Goal: Communication & Community: Ask a question

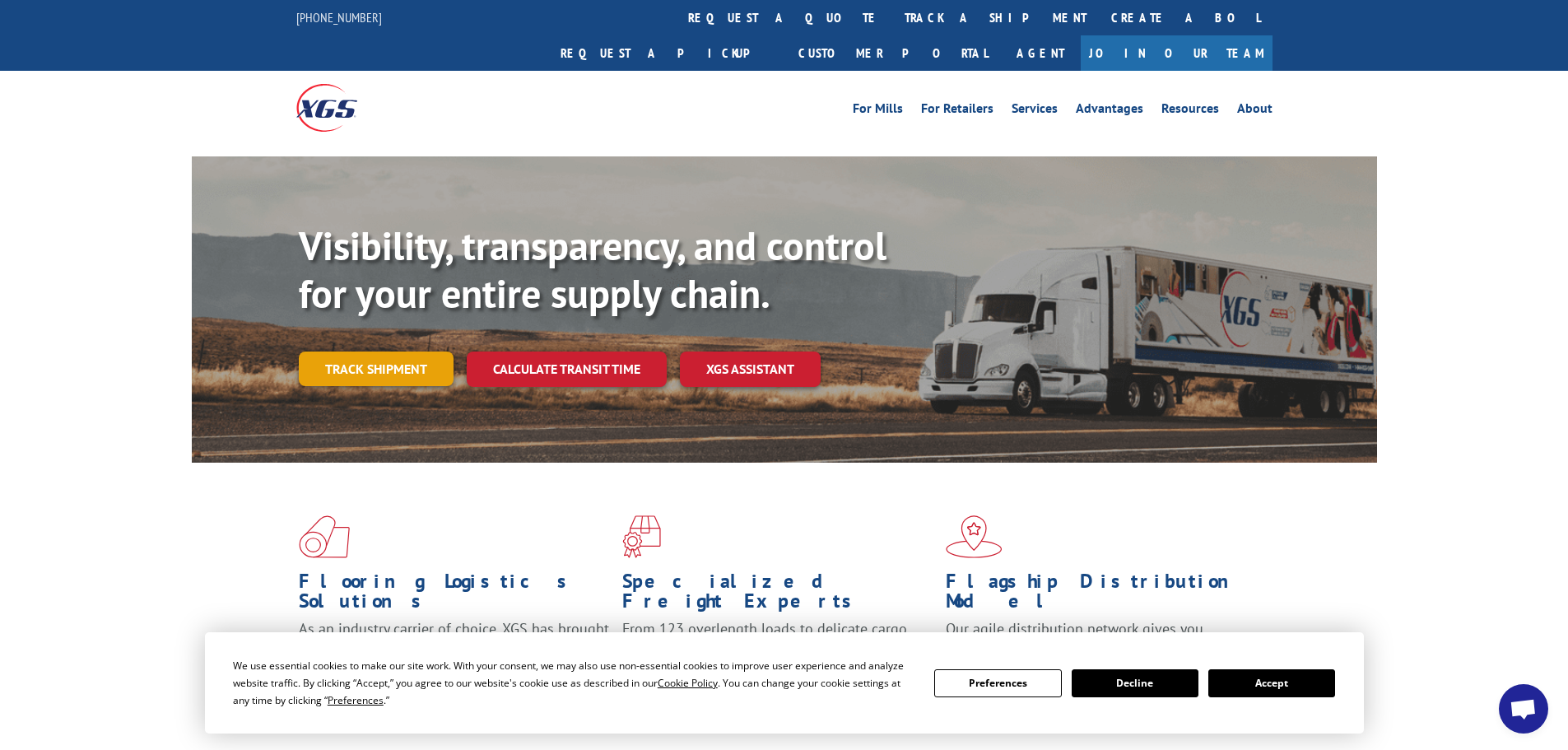
click at [428, 352] on link "Track shipment" at bounding box center [376, 369] width 155 height 34
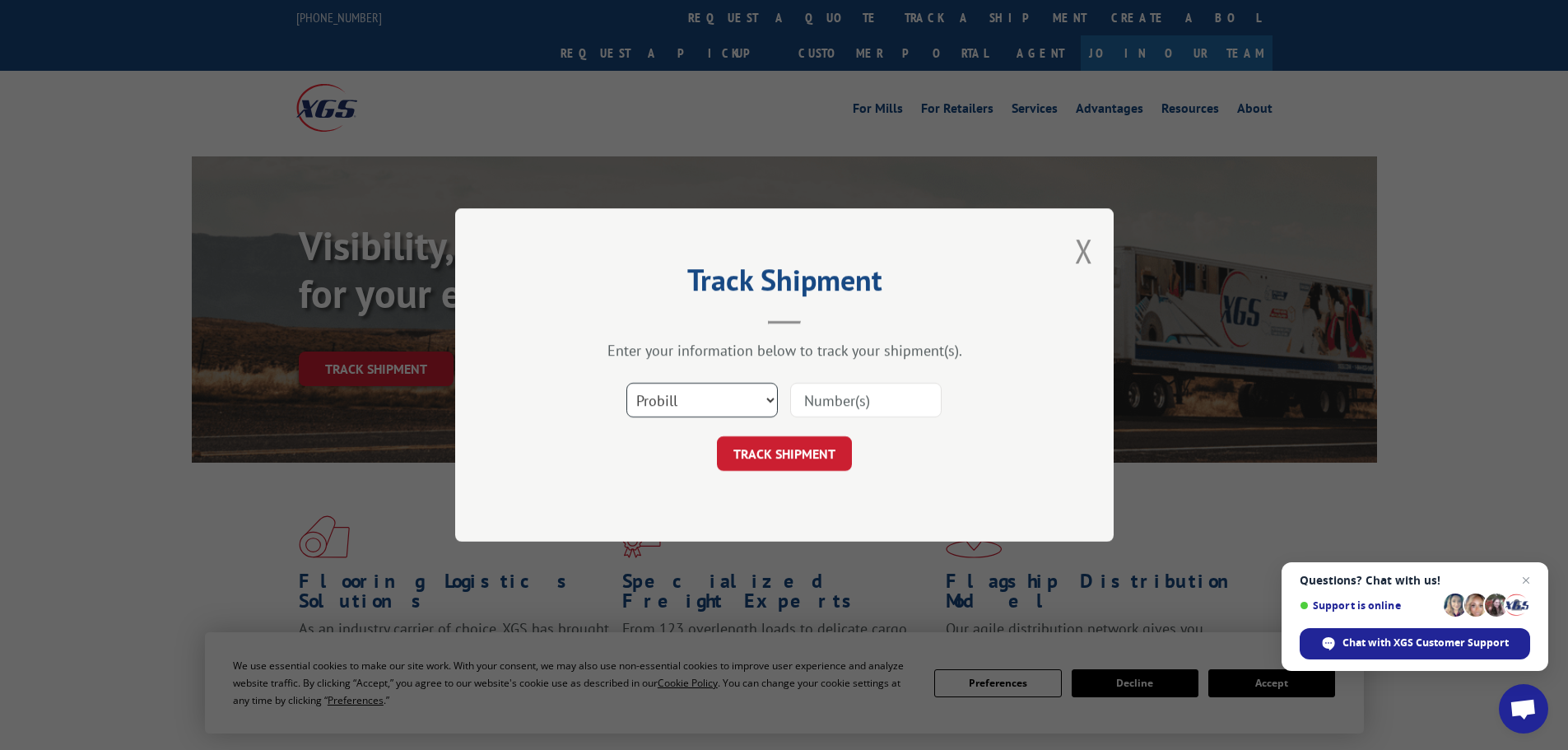
click at [678, 401] on select "Select category... Probill BOL PO" at bounding box center [702, 400] width 152 height 34
select select "bol"
click at [627, 383] on select "Select category... Probill BOL PO" at bounding box center [702, 400] width 152 height 34
click at [830, 392] on input at bounding box center [865, 400] width 152 height 34
paste input "6044847"
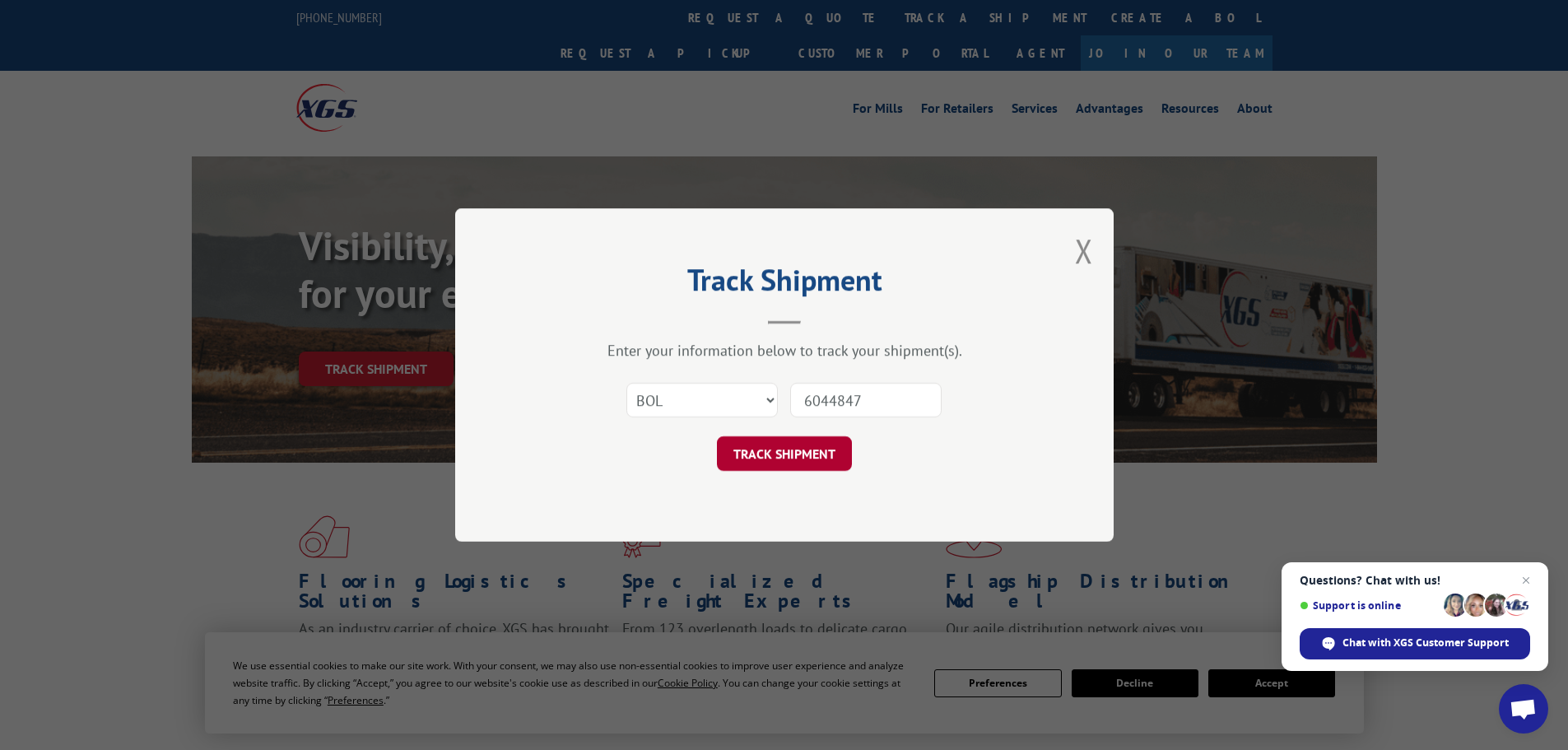
type input "6044847"
click at [793, 463] on button "TRACK SHIPMENT" at bounding box center [784, 453] width 135 height 34
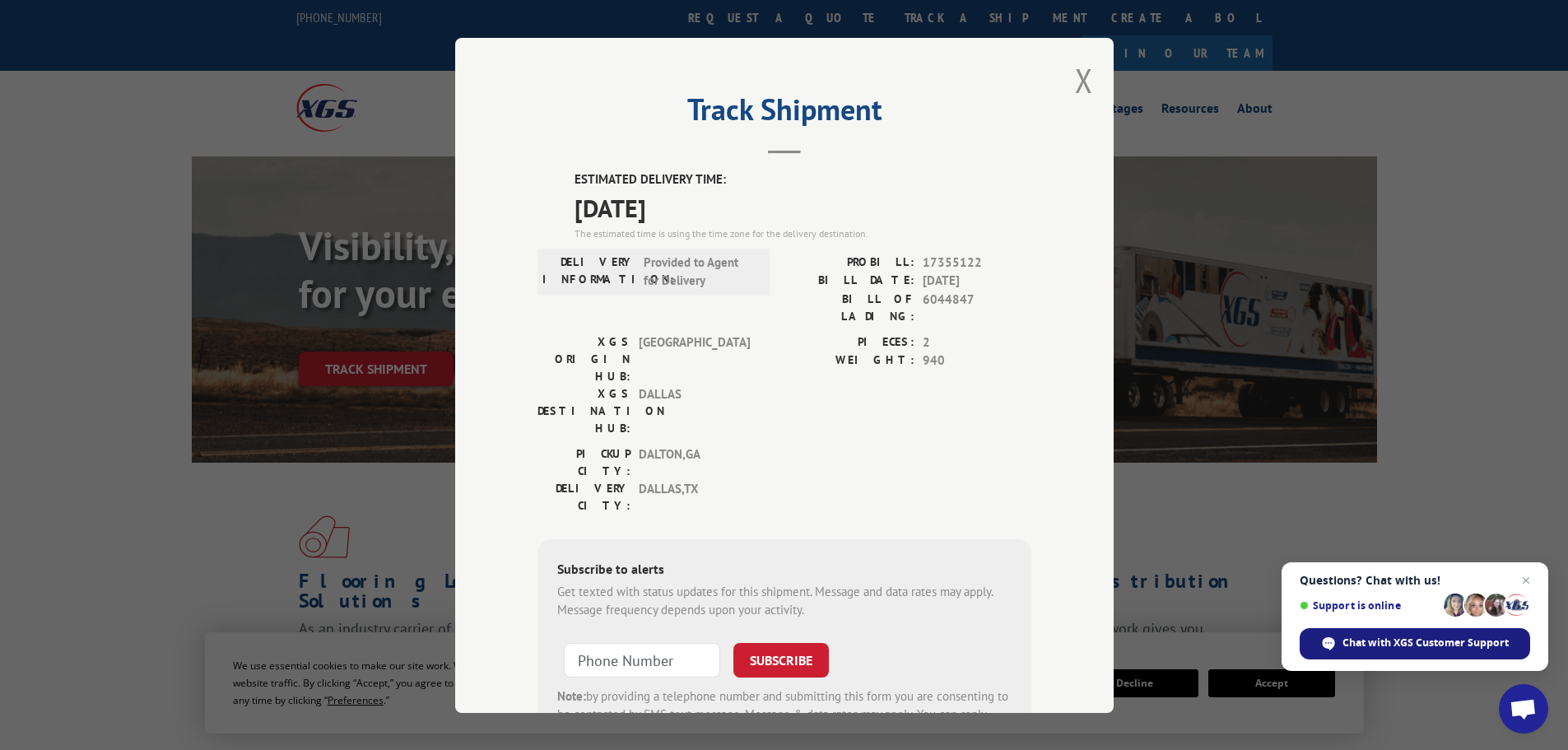
click at [1376, 634] on div "Chat with XGS Customer Support" at bounding box center [1414, 644] width 230 height 31
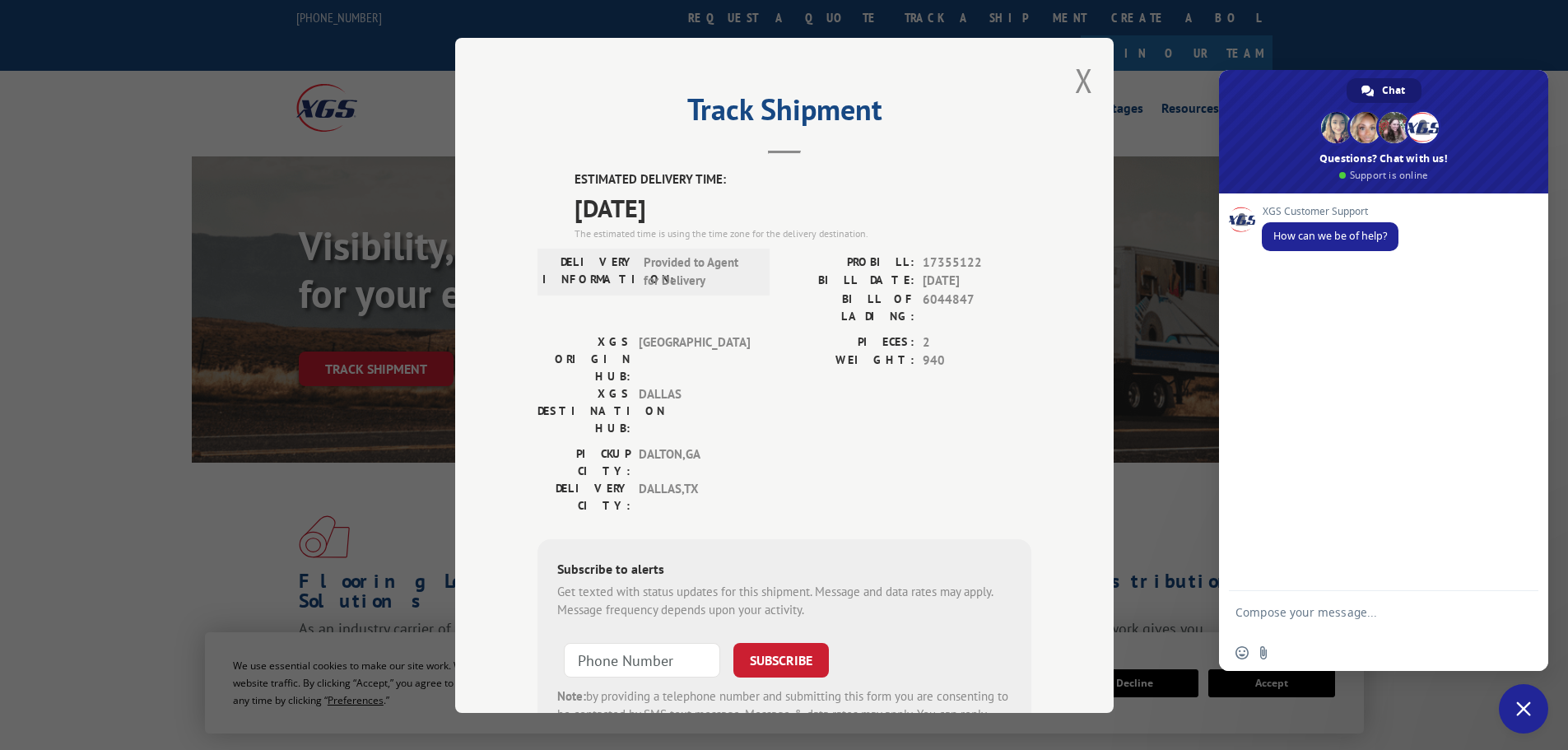
click at [1308, 613] on textarea "Compose your message..." at bounding box center [1365, 619] width 260 height 29
type textarea "w"
type textarea "i tracked a shipment and it says "Delivery: Provided to Agent"."
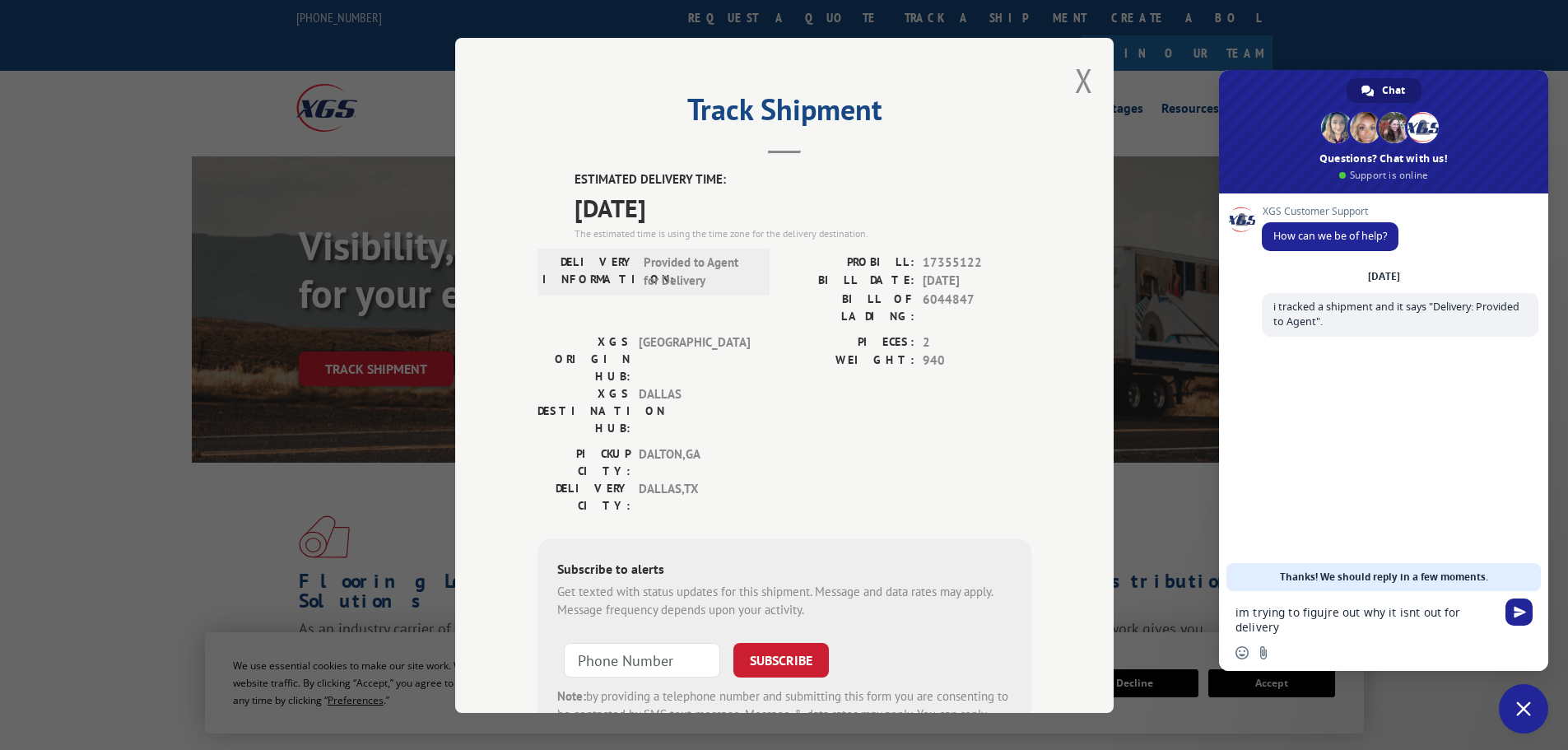
click at [1241, 613] on textarea "im trying to figujre out why it isnt out for delivery" at bounding box center [1365, 619] width 260 height 29
click at [1321, 614] on textarea "i'm trying to figujre out why it isnt out for delivery" at bounding box center [1365, 619] width 260 height 29
click at [1328, 612] on textarea "i'm trying to figujre out why it isnt out for delivery" at bounding box center [1365, 619] width 260 height 29
type textarea "i'm trying to figure out why it isn't out for delivery"
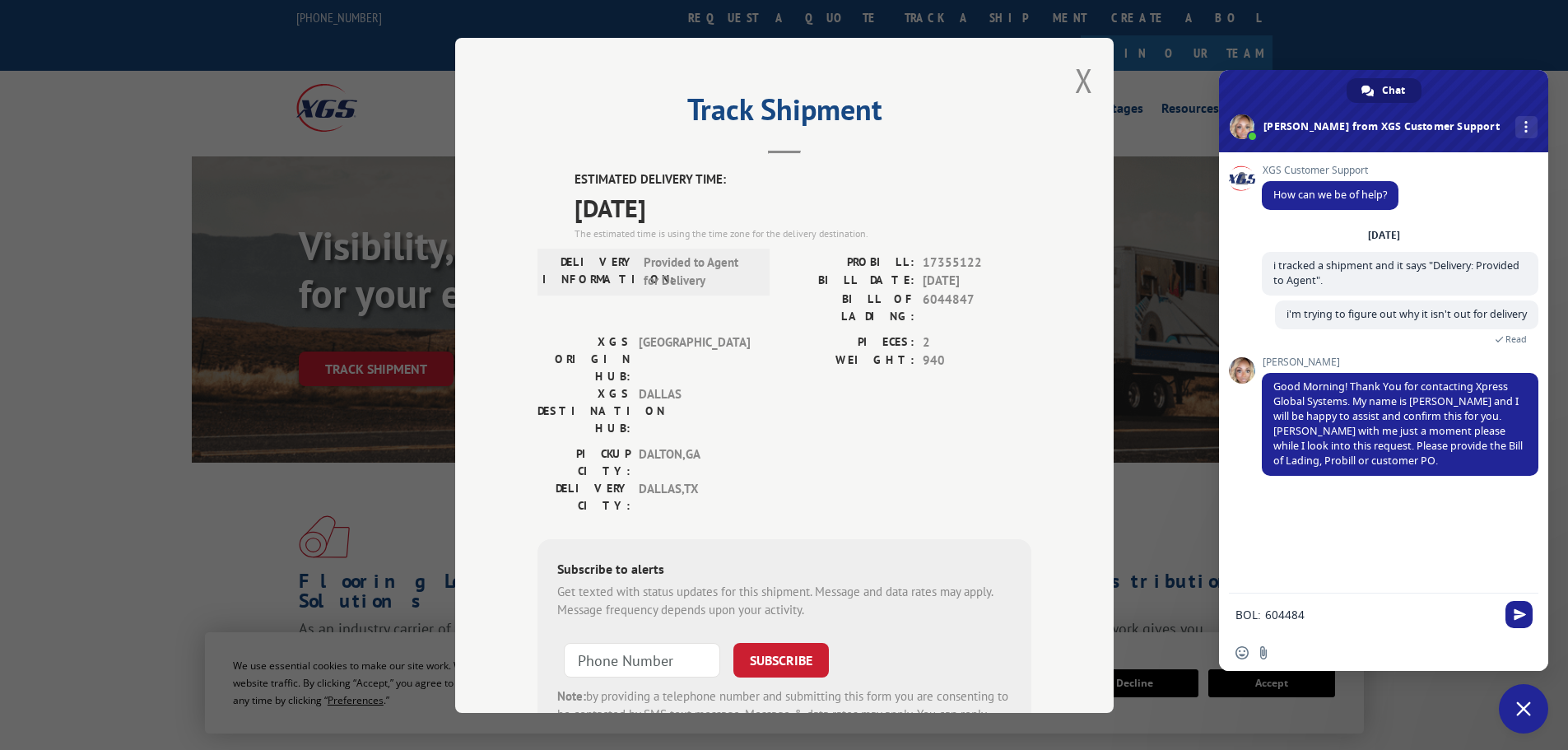
type textarea "BOL: 6044847"
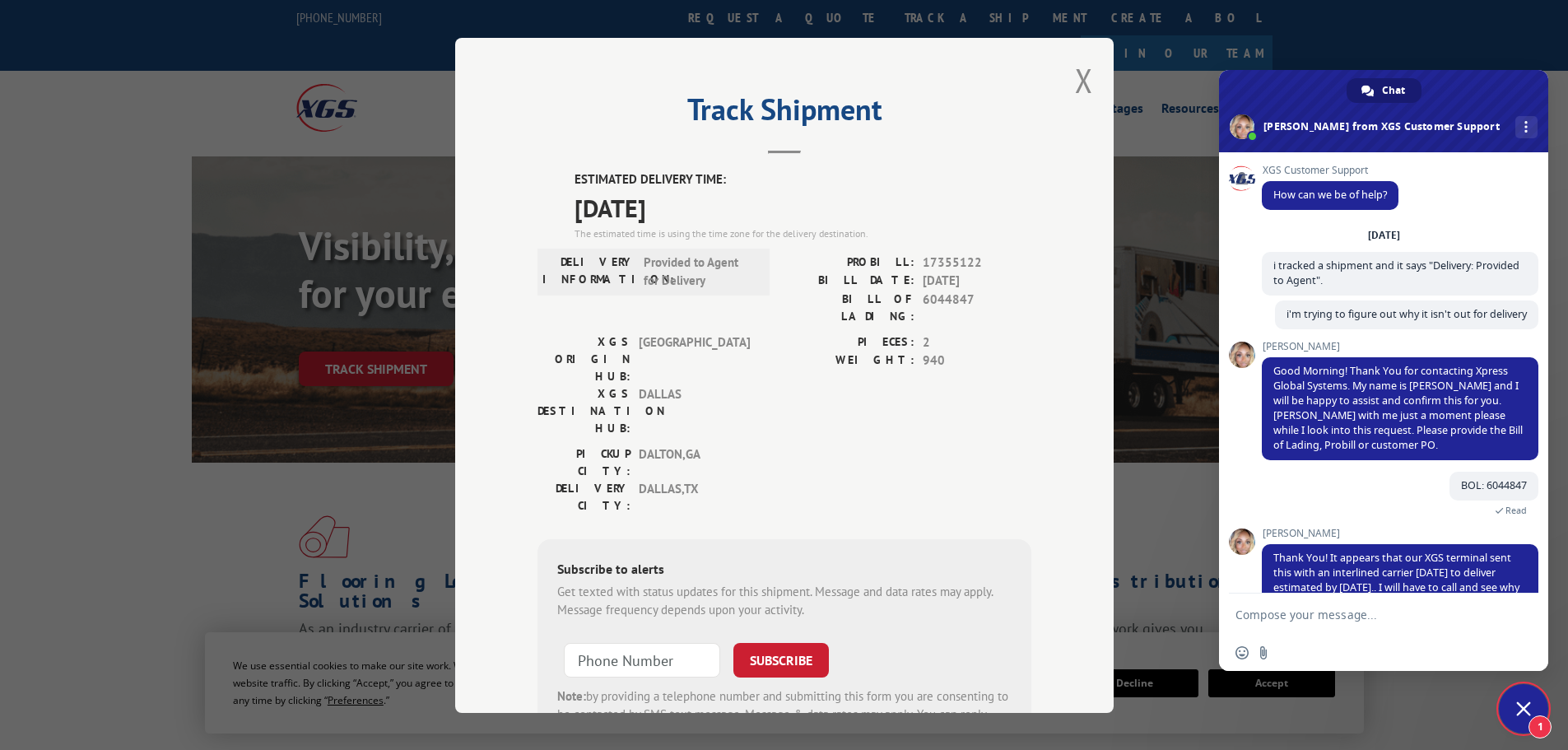
scroll to position [43, 0]
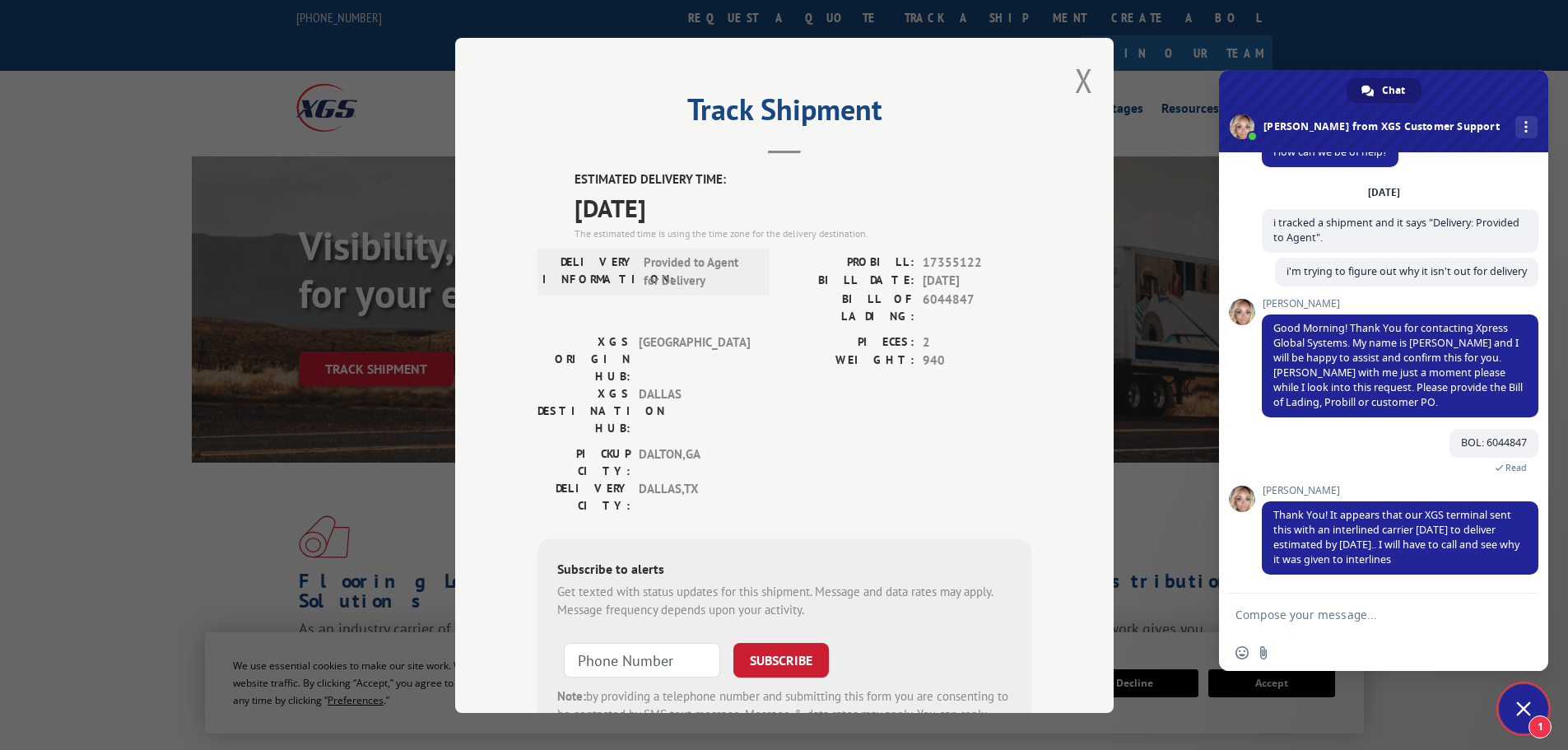
click at [1308, 611] on textarea "Compose your message..." at bounding box center [1365, 615] width 260 height 15
type textarea "ok. thank you"
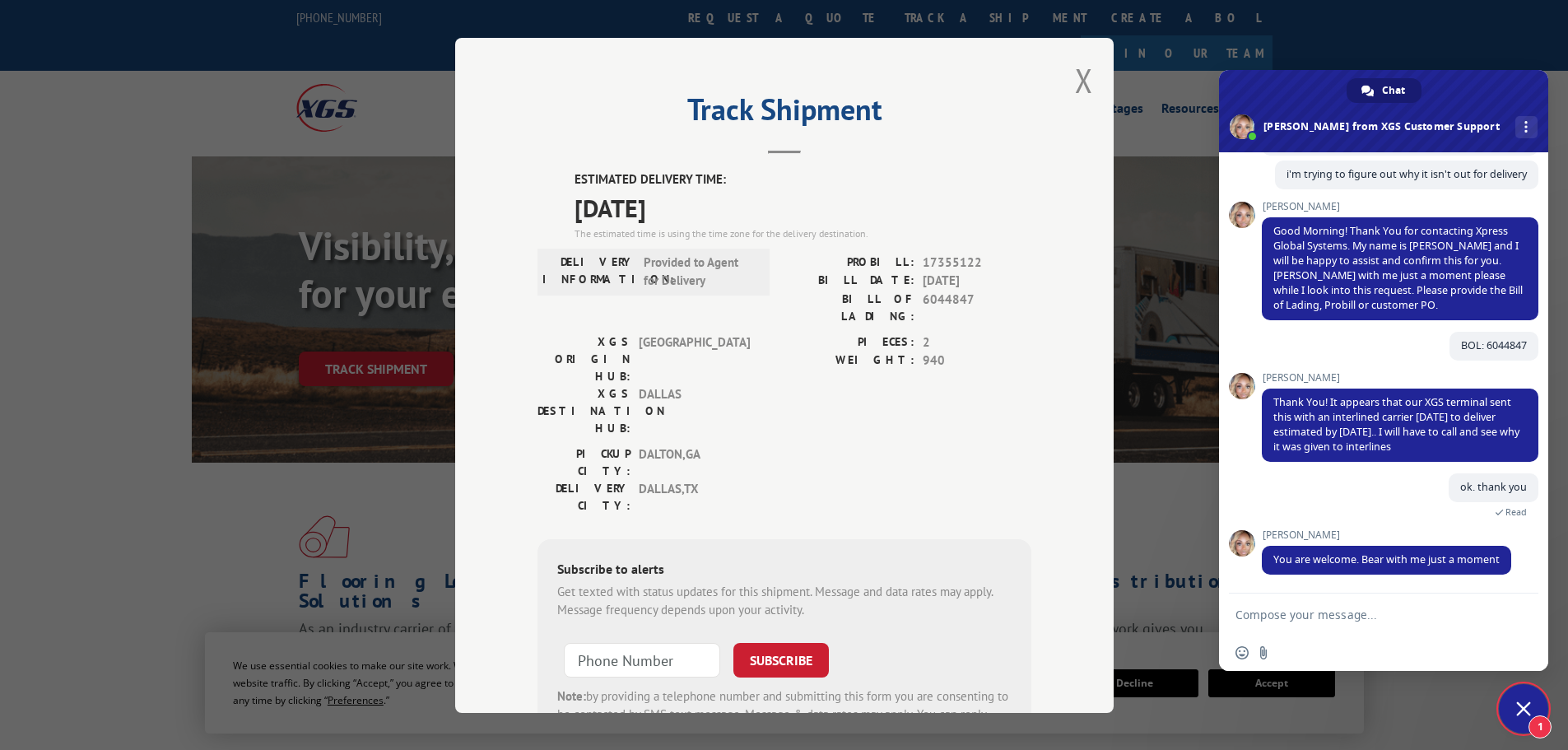
scroll to position [218, 0]
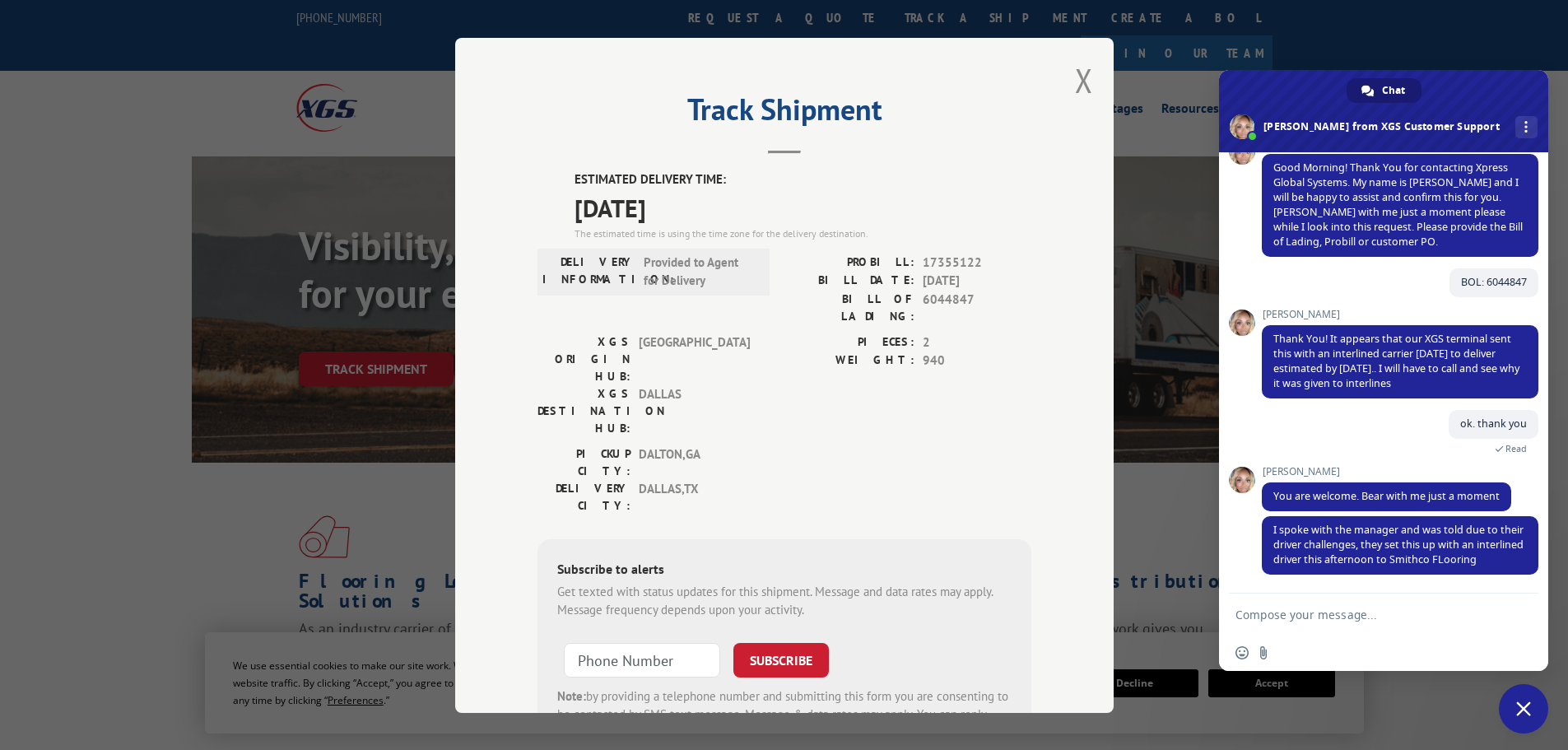
click at [1293, 613] on textarea "Compose your message..." at bounding box center [1365, 615] width 260 height 15
type textarea "awesome! thats what i needed"
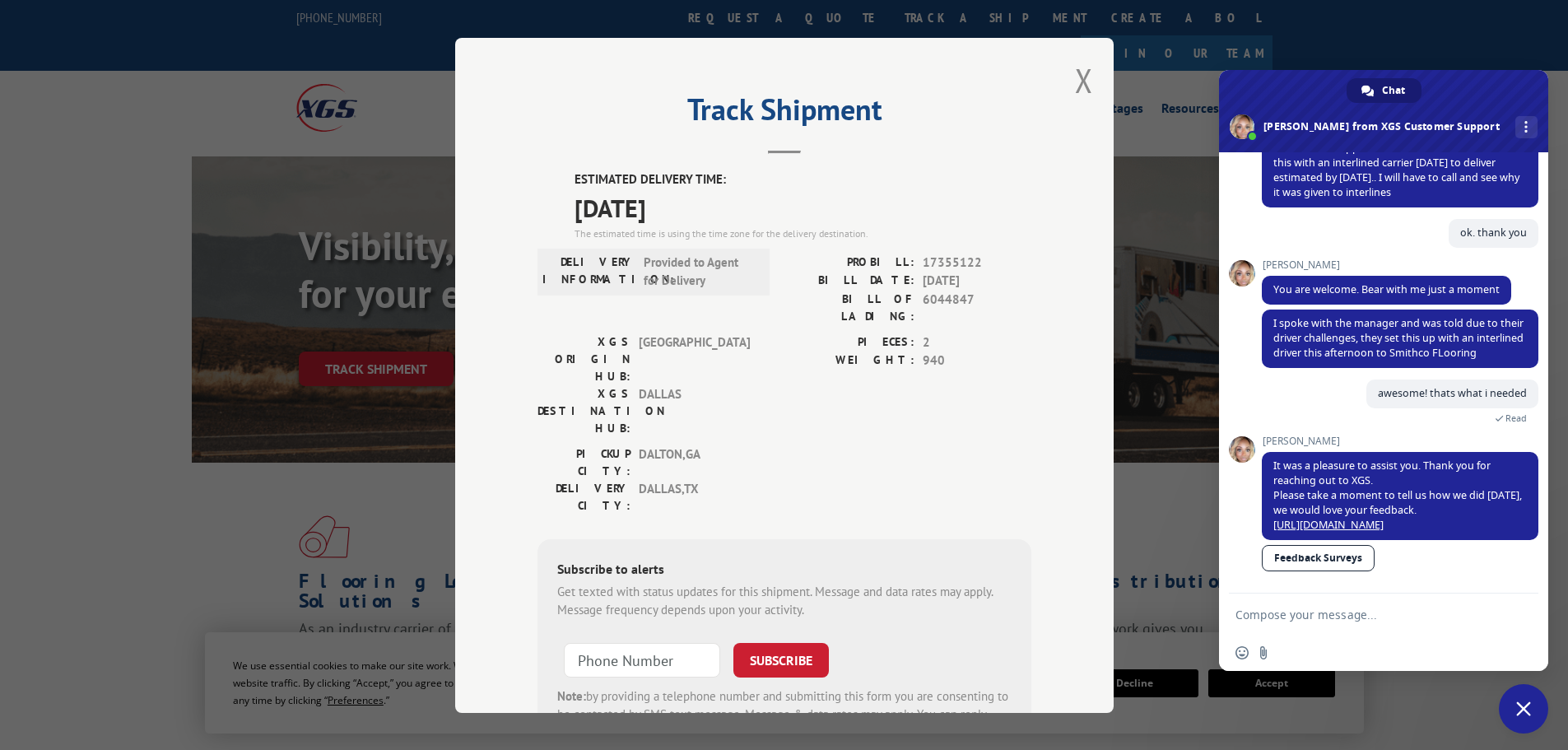
scroll to position [424, 0]
click at [1287, 618] on textarea "Compose your message..." at bounding box center [1365, 615] width 260 height 15
type textarea "have a good day :)"
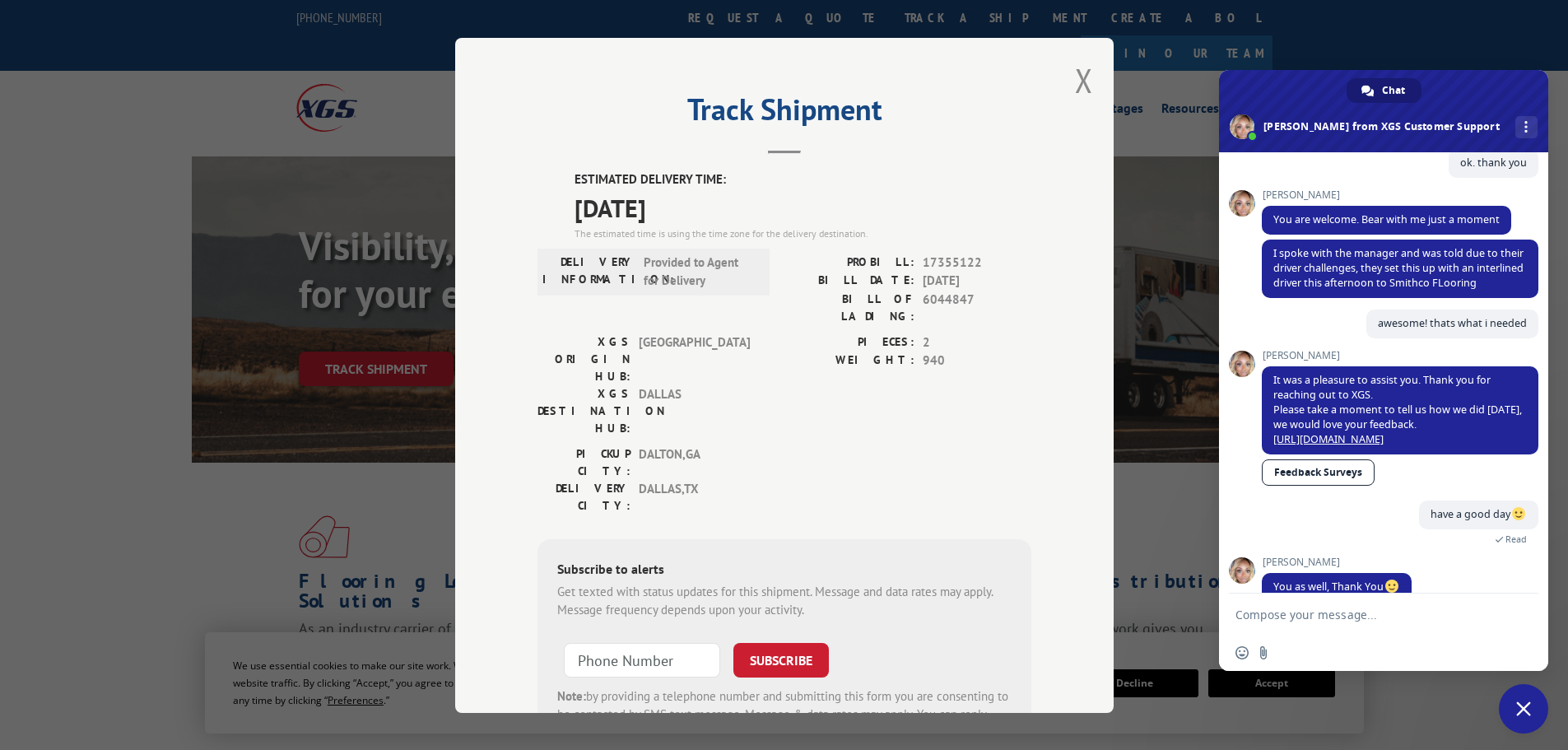
scroll to position [521, 0]
